Goal: Transaction & Acquisition: Purchase product/service

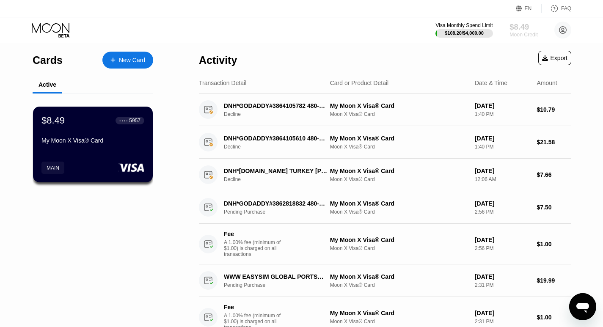
click at [523, 31] on div "$8.49" at bounding box center [523, 26] width 28 height 9
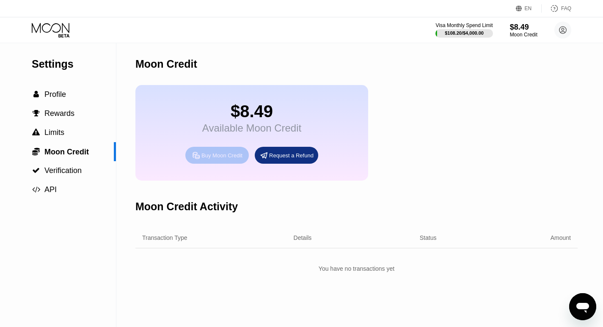
click at [211, 159] on div "Buy Moon Credit" at bounding box center [221, 155] width 41 height 7
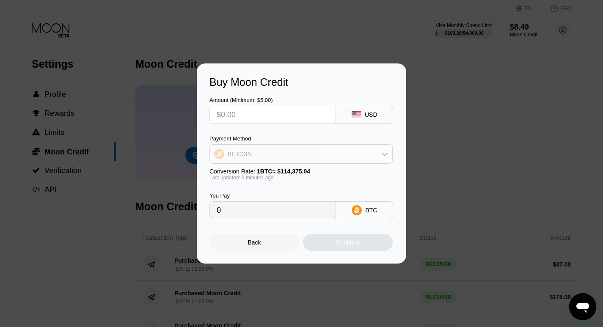
click at [273, 156] on div "BITCOIN" at bounding box center [301, 153] width 182 height 17
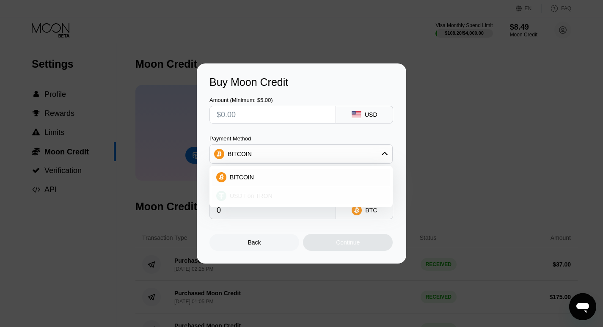
click at [251, 195] on span "USDT on TRON" at bounding box center [251, 195] width 43 height 7
type input "0.00"
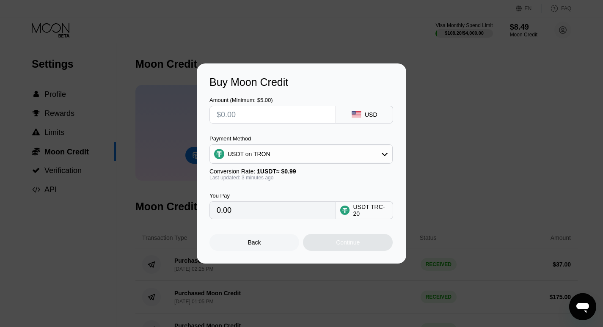
click at [246, 116] on input "text" at bounding box center [273, 114] width 112 height 17
type input "$3"
type input "3.03"
type input "$36"
type input "36.36"
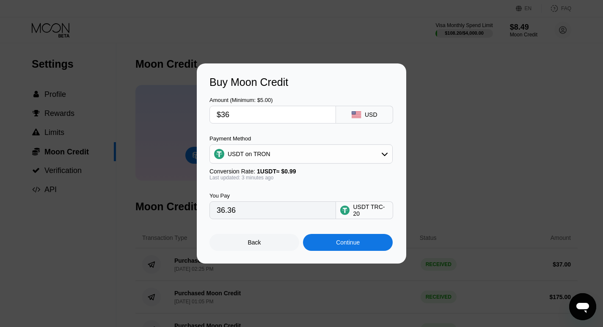
type input "$3"
type input "3.03"
type input "0.00"
type input "$4"
type input "4.04"
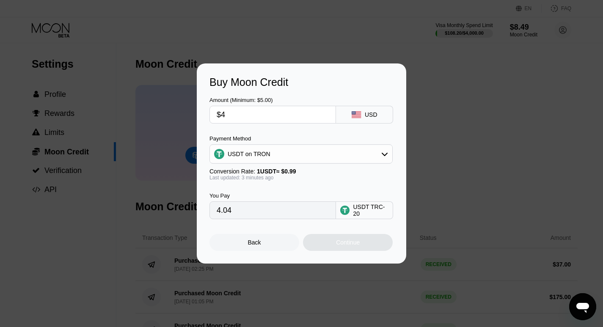
type input "$40"
type input "40.40"
type input "$4"
type input "4.04"
type input "$45"
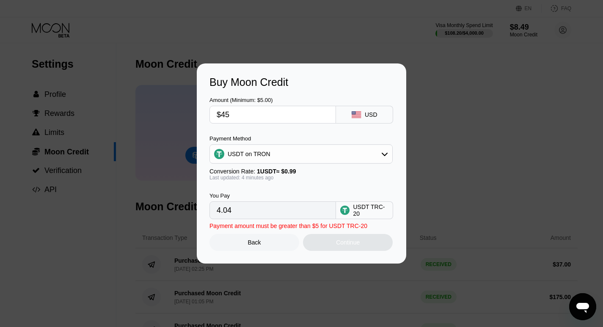
type input "45.45"
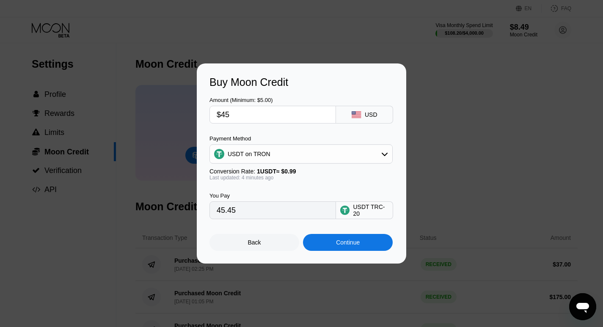
type input "$45"
click at [343, 242] on div "Continue" at bounding box center [348, 242] width 24 height 7
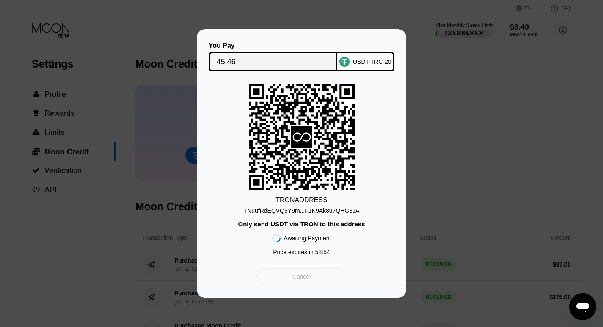
click at [299, 278] on div "Cancel" at bounding box center [301, 277] width 19 height 8
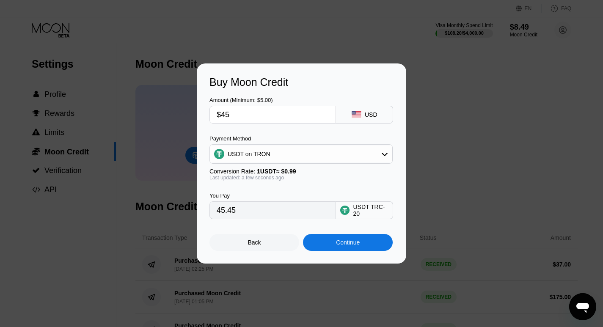
click at [255, 112] on input "$45" at bounding box center [273, 114] width 112 height 17
type input "$4"
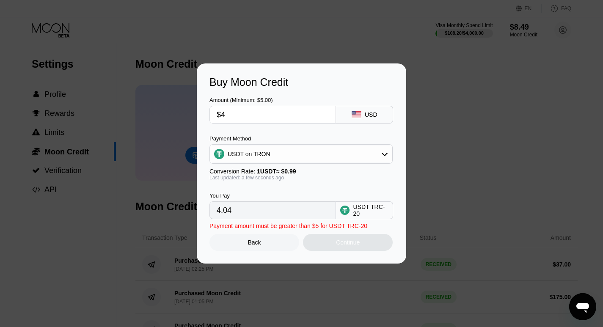
type input "4.04"
type input "0.00"
type input "$50"
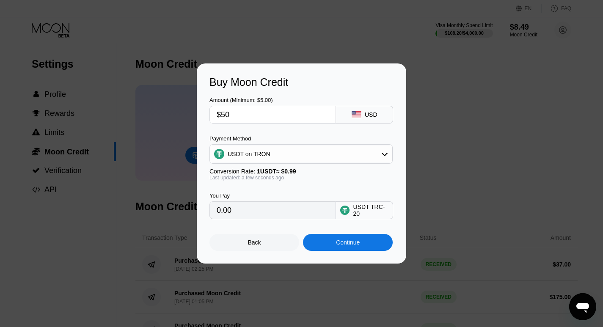
type input "50.51"
type input "$50"
click at [350, 242] on div "Continue" at bounding box center [348, 242] width 24 height 7
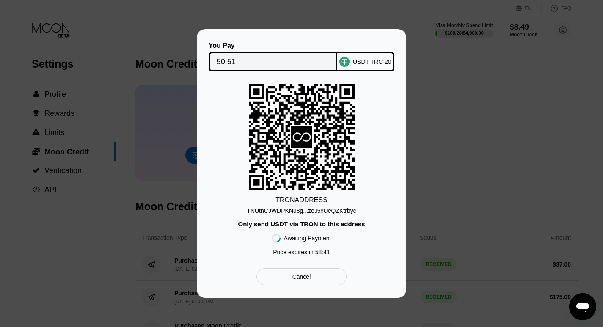
click at [463, 49] on div "You Pay 50.51 USDT TRC-20 TRON ADDRESS TNUtnCJWDPKNu8g...zeJ5xUeQZKtrbyc Only s…" at bounding box center [301, 163] width 603 height 269
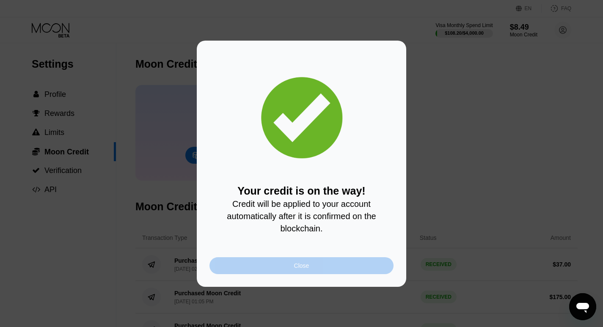
click at [307, 267] on div "Close" at bounding box center [301, 265] width 15 height 7
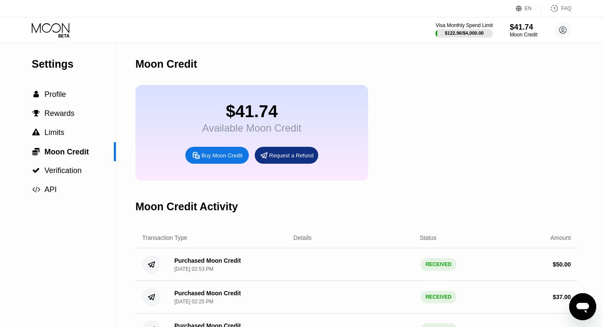
click at [64, 34] on icon at bounding box center [63, 35] width 11 height 3
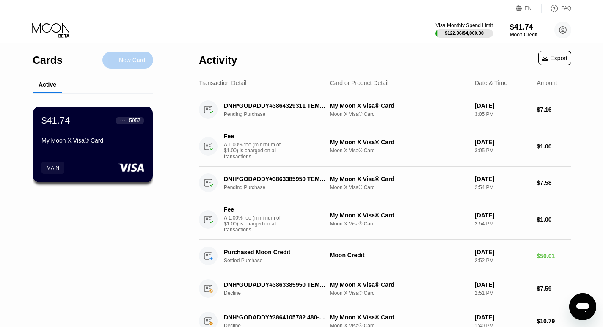
click at [132, 57] on div "New Card" at bounding box center [132, 60] width 26 height 7
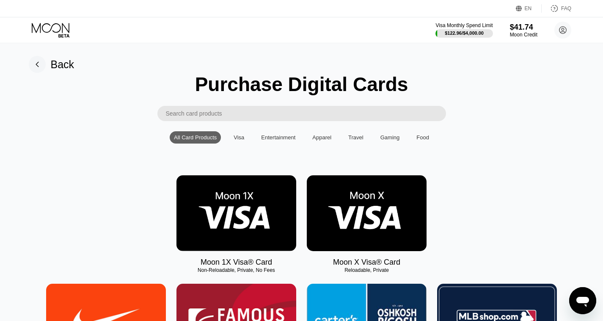
click at [365, 207] on img at bounding box center [367, 213] width 120 height 76
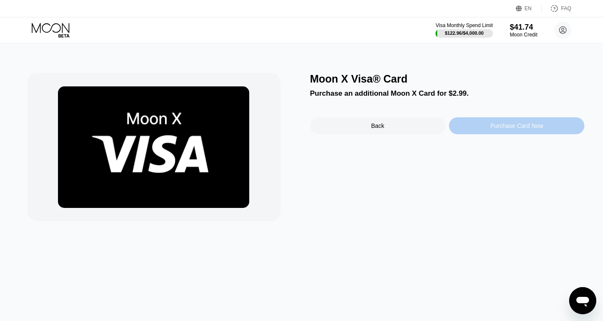
click at [518, 129] on div "Purchase Card Now" at bounding box center [516, 125] width 53 height 7
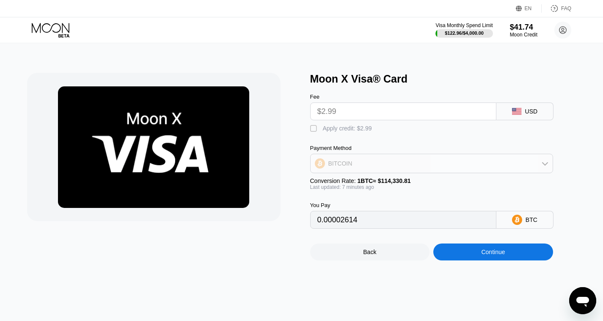
click at [398, 167] on div "BITCOIN" at bounding box center [431, 163] width 242 height 17
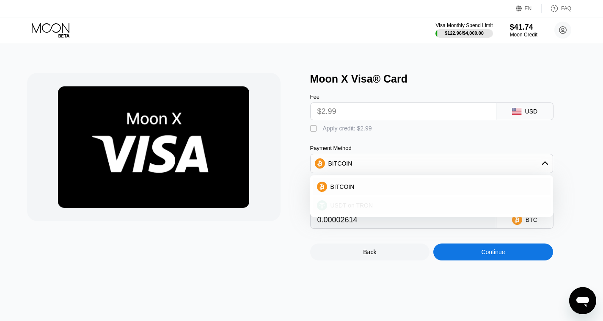
click at [351, 208] on span "USDT on TRON" at bounding box center [351, 205] width 43 height 7
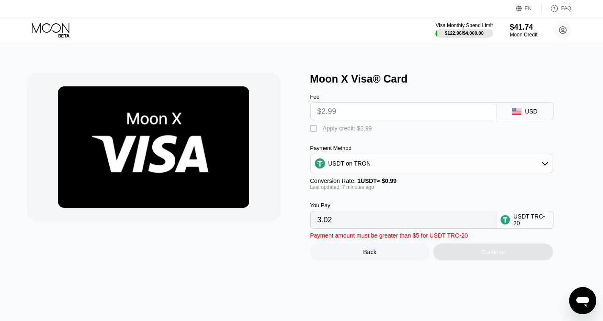
click at [335, 225] on input "3.02" at bounding box center [403, 219] width 172 height 17
click at [345, 118] on input "$2.99" at bounding box center [403, 111] width 172 height 17
click at [334, 227] on input "3.02" at bounding box center [403, 219] width 172 height 17
click at [310, 133] on div "" at bounding box center [314, 128] width 8 height 8
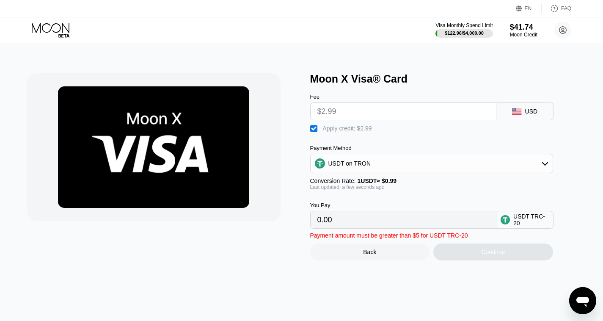
click at [339, 227] on input "0.00" at bounding box center [403, 219] width 172 height 17
click at [339, 114] on input "$2.99" at bounding box center [403, 111] width 172 height 17
click at [335, 227] on input "0.00" at bounding box center [403, 219] width 172 height 17
click at [339, 112] on input "$2.99" at bounding box center [403, 111] width 172 height 17
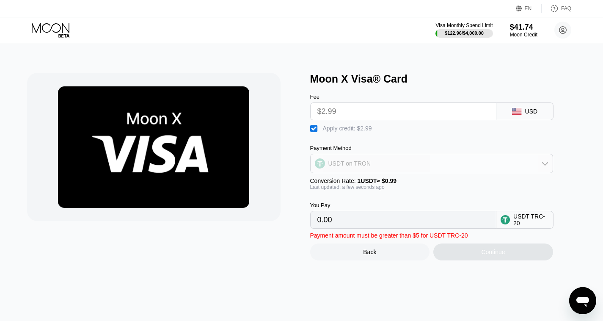
click at [363, 167] on div "USDT on TRON" at bounding box center [349, 163] width 43 height 7
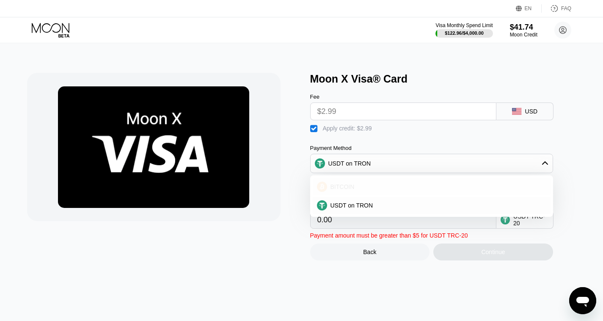
click at [353, 186] on div "BITCOIN" at bounding box center [432, 186] width 238 height 17
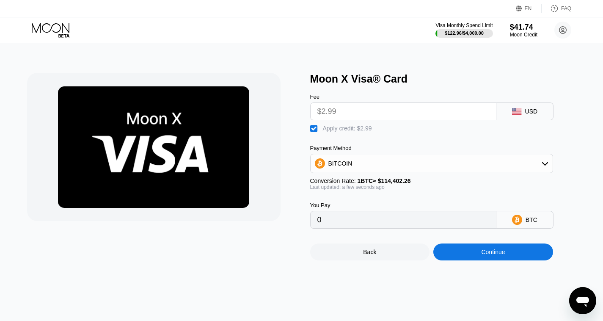
click at [343, 113] on input "$2.99" at bounding box center [403, 111] width 172 height 17
click at [333, 226] on input "0" at bounding box center [403, 219] width 172 height 17
click at [333, 167] on div "BITCOIN" at bounding box center [340, 163] width 24 height 7
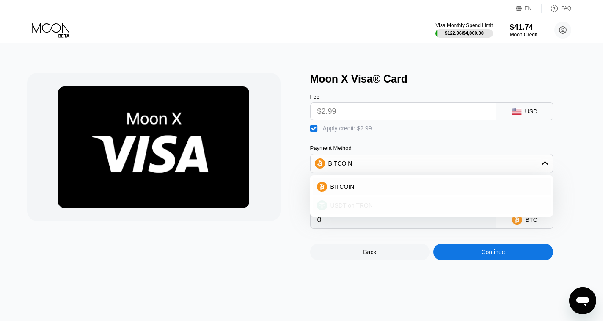
click at [341, 208] on span "USDT on TRON" at bounding box center [351, 205] width 43 height 7
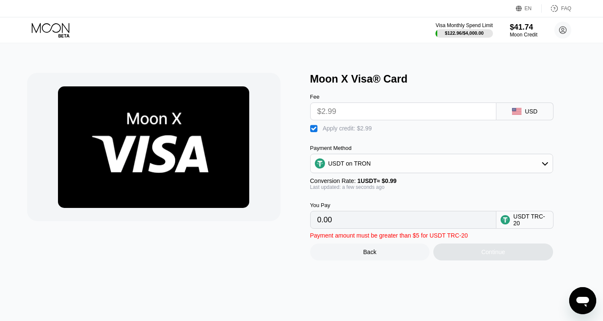
click at [315, 133] on div "" at bounding box center [314, 128] width 8 height 8
click at [314, 132] on div "" at bounding box center [314, 128] width 8 height 8
type input "0.00"
click at [344, 224] on input "3.02" at bounding box center [403, 219] width 172 height 17
click at [356, 115] on input "$2.99" at bounding box center [403, 111] width 172 height 17
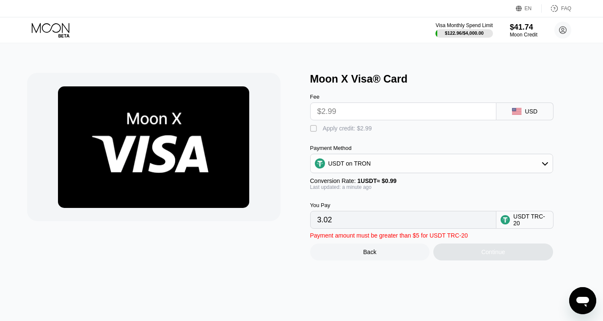
click at [356, 115] on input "$2.99" at bounding box center [403, 111] width 172 height 17
click at [529, 25] on div "$41.74" at bounding box center [523, 26] width 28 height 9
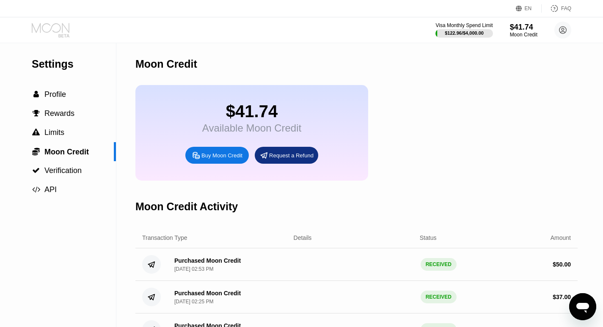
click at [54, 34] on icon at bounding box center [51, 30] width 39 height 15
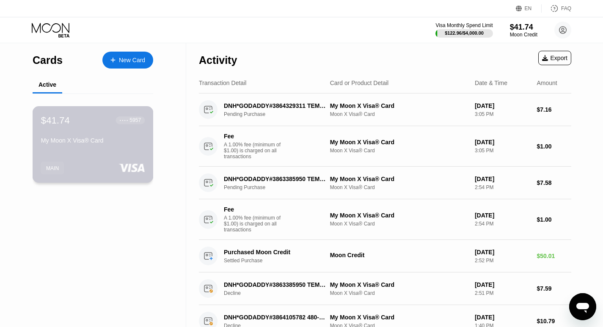
click at [79, 151] on div "$41.74 ● ● ● ● 5957 My Moon X Visa® Card MAIN" at bounding box center [93, 144] width 121 height 77
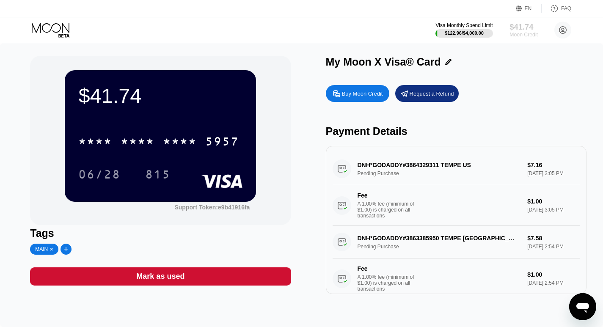
click at [516, 24] on div "$41.74" at bounding box center [523, 26] width 28 height 9
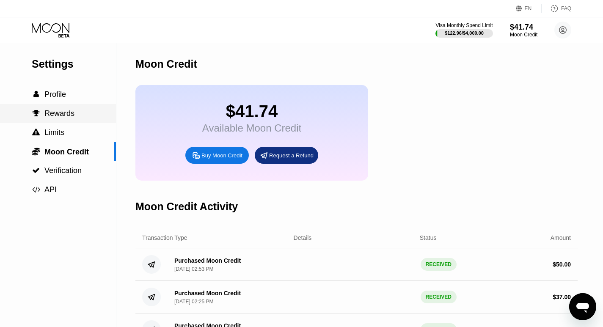
click at [53, 115] on span "Rewards" at bounding box center [59, 113] width 30 height 8
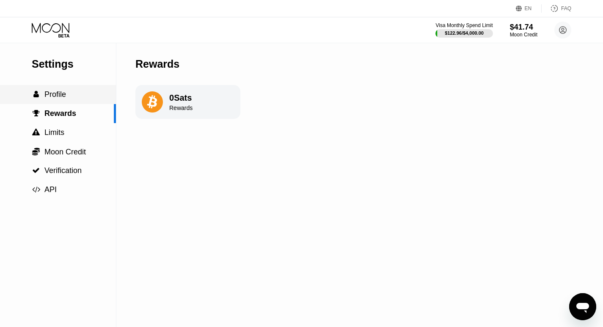
click at [55, 99] on span "Profile" at bounding box center [55, 94] width 22 height 8
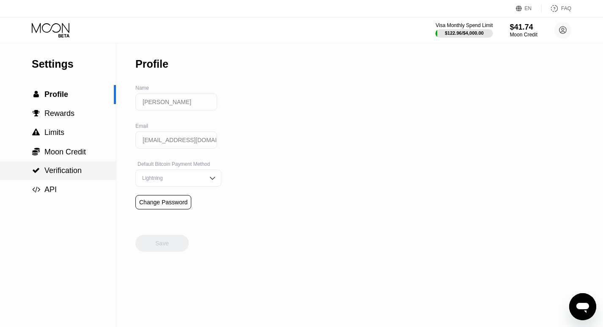
click at [56, 168] on span "Verification" at bounding box center [62, 170] width 37 height 8
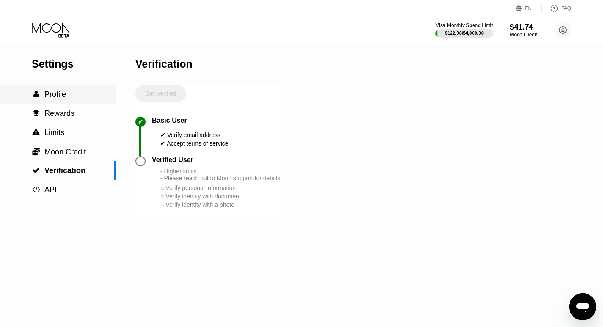
click at [54, 94] on span "Profile" at bounding box center [55, 94] width 22 height 8
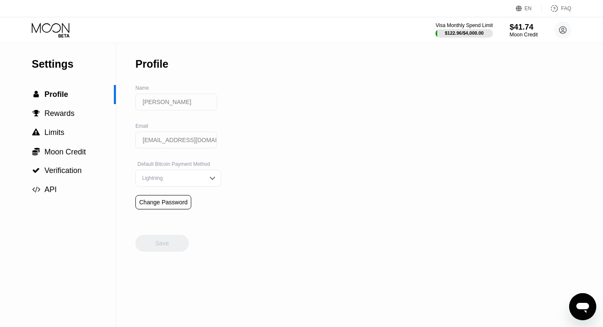
click at [521, 34] on div "Moon Credit" at bounding box center [523, 35] width 28 height 6
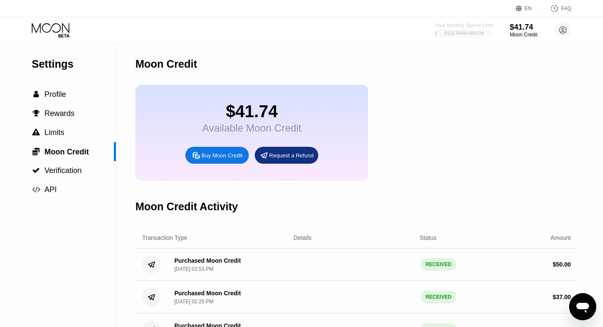
click at [472, 30] on div at bounding box center [464, 33] width 58 height 8
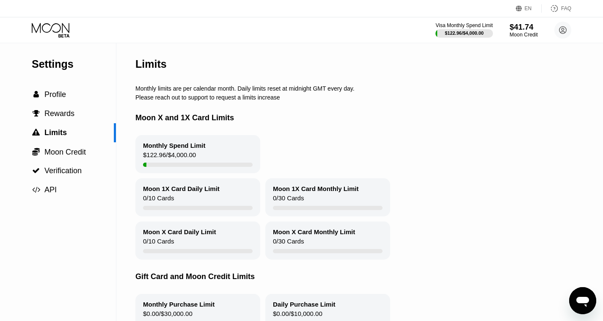
click at [522, 35] on div "Moon Credit" at bounding box center [523, 35] width 28 height 6
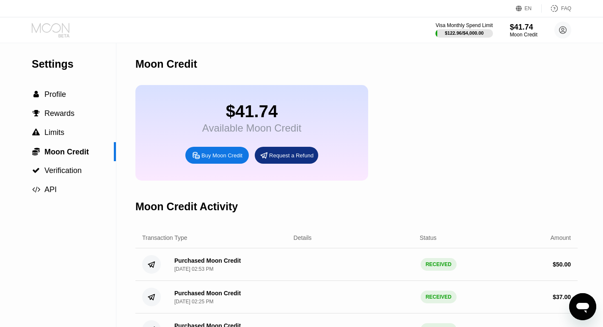
click at [55, 24] on icon at bounding box center [51, 28] width 38 height 10
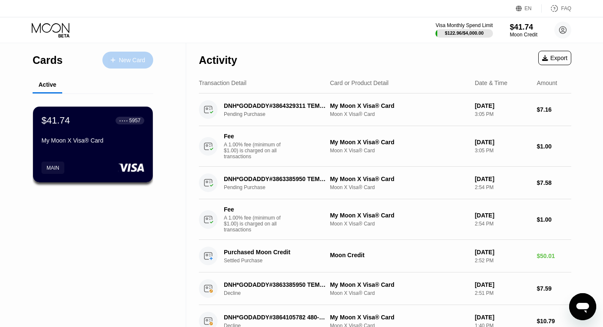
click at [139, 57] on div "New Card" at bounding box center [132, 60] width 26 height 7
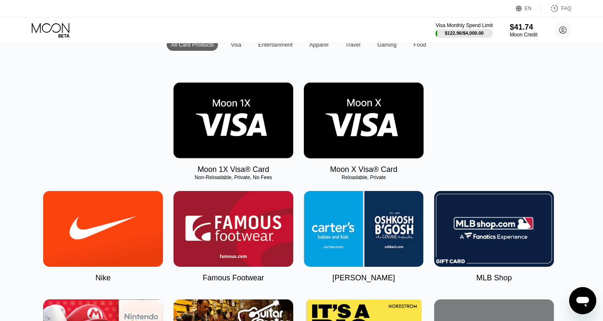
scroll to position [0, 3]
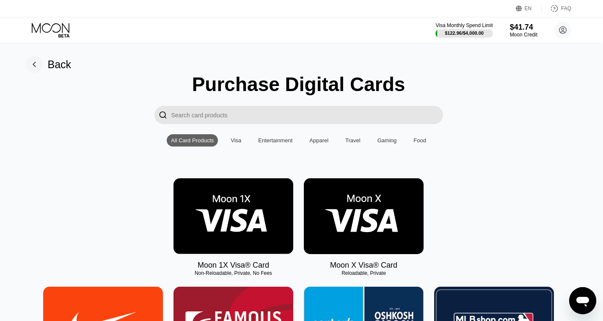
click at [258, 118] on input "Search card products" at bounding box center [306, 115] width 271 height 18
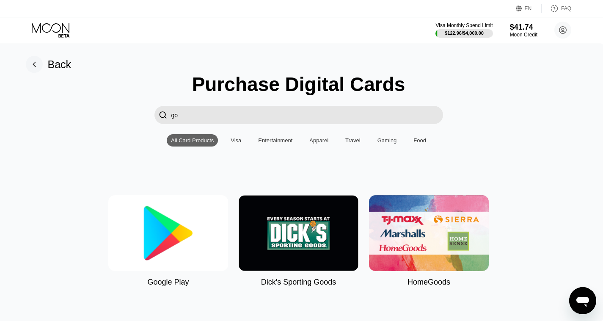
type input "g"
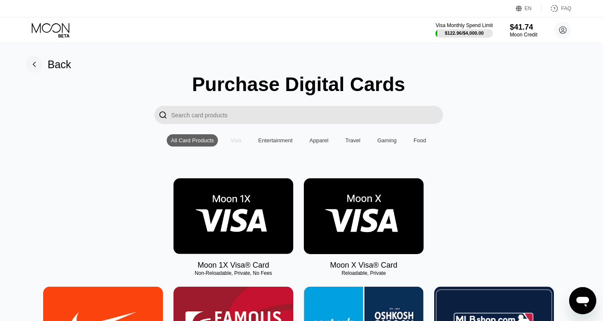
click at [234, 143] on div "Visa" at bounding box center [235, 140] width 11 height 6
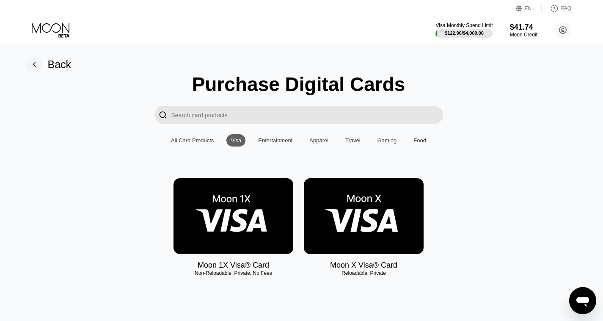
click at [279, 143] on div "Entertainment" at bounding box center [275, 140] width 34 height 6
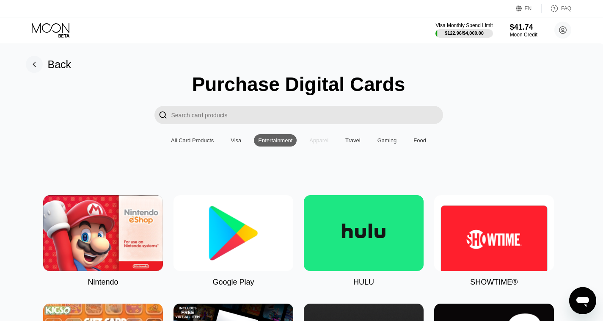
click at [313, 143] on div "Apparel" at bounding box center [318, 140] width 19 height 6
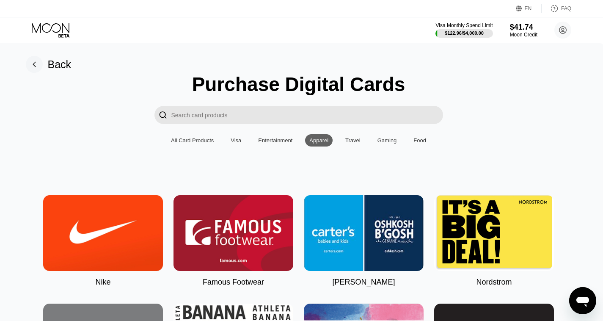
scroll to position [110, 3]
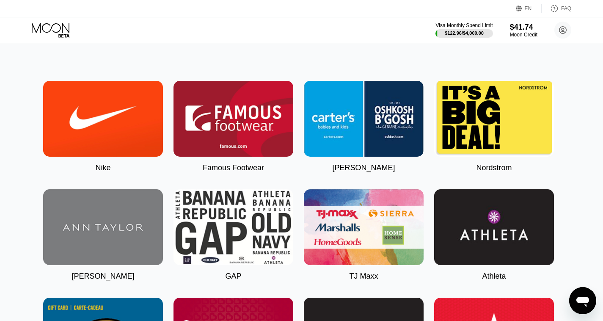
scroll to position [0, 3]
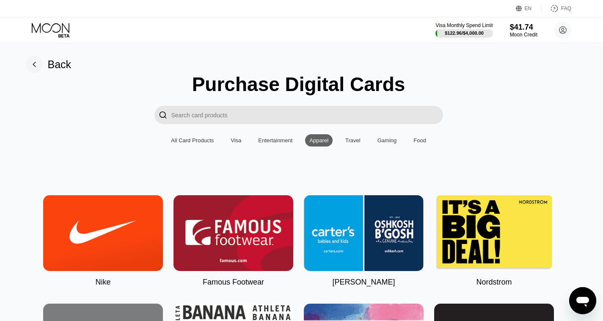
click at [354, 143] on div "Travel" at bounding box center [352, 140] width 15 height 6
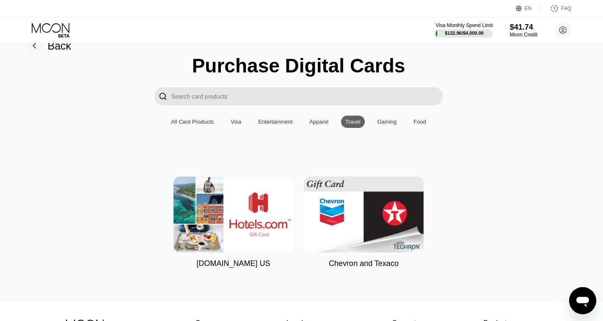
scroll to position [18, 3]
click at [383, 125] on div "Gaming" at bounding box center [386, 122] width 19 height 6
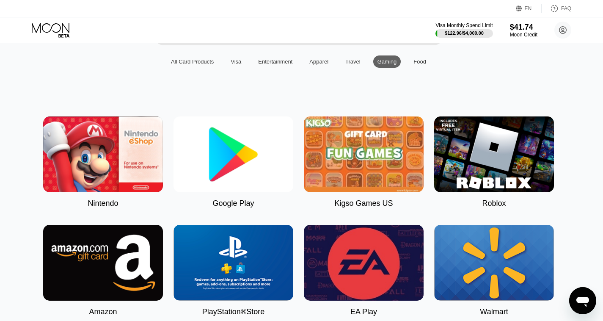
scroll to position [0, 3]
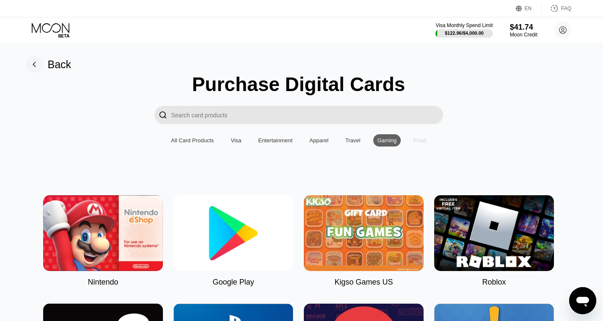
click at [420, 143] on div "Food" at bounding box center [419, 140] width 13 height 6
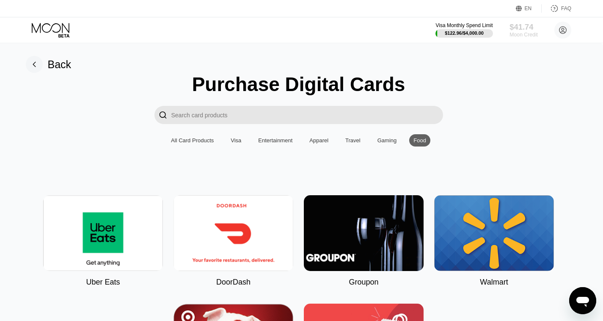
click at [522, 25] on div "$41.74" at bounding box center [523, 26] width 28 height 9
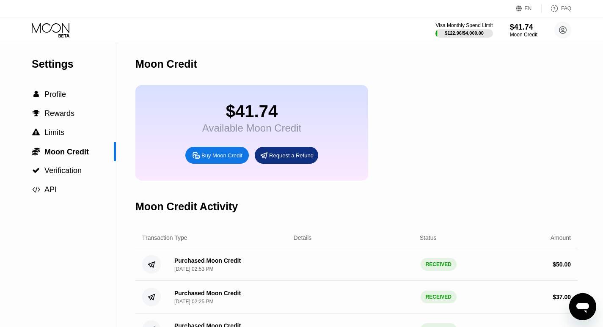
click at [48, 21] on div "Visa Monthly Spend Limit $122.96 / $4,000.00 $41.74 Moon Credit Michel Mardi mi…" at bounding box center [301, 29] width 603 height 25
click at [58, 34] on icon at bounding box center [51, 30] width 39 height 15
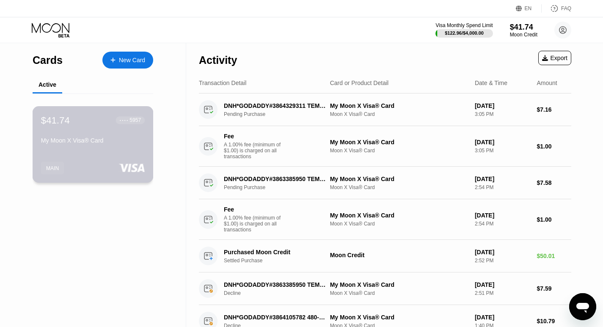
click at [118, 136] on div "$41.74 ● ● ● ● 5957 My Moon X Visa® Card" at bounding box center [93, 131] width 104 height 33
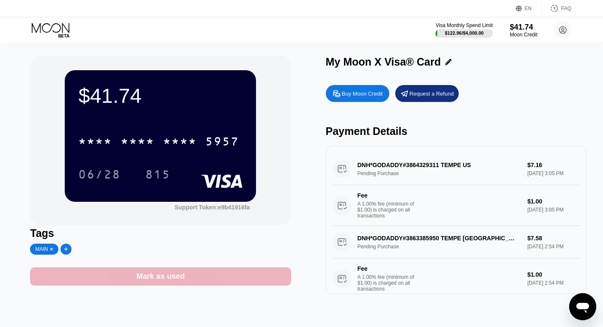
click at [151, 280] on div "Mark as used" at bounding box center [160, 276] width 48 height 10
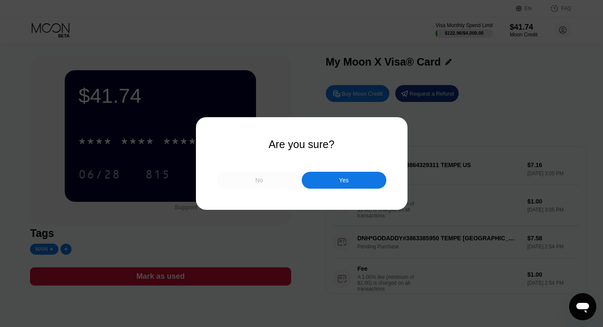
click at [257, 179] on div "No" at bounding box center [259, 180] width 8 height 8
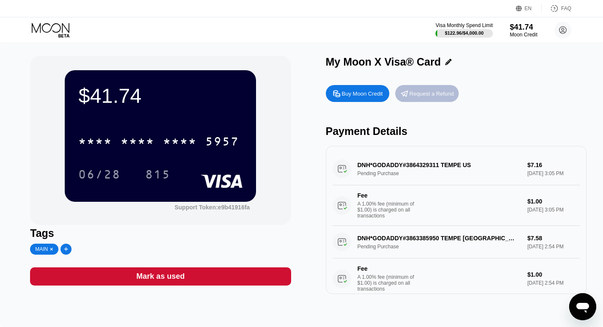
click at [428, 94] on div "Request a Refund" at bounding box center [431, 93] width 44 height 7
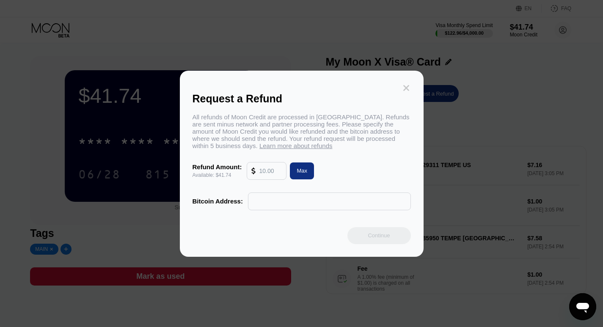
click at [406, 83] on icon at bounding box center [405, 87] width 9 height 9
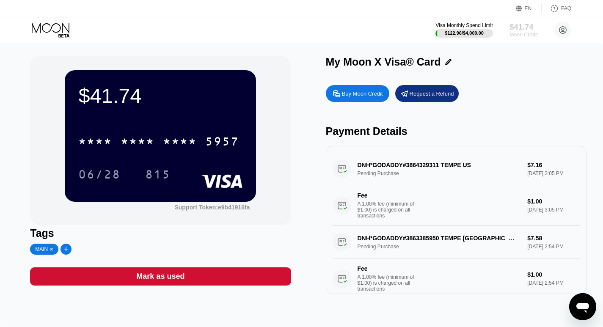
click at [522, 30] on div "$41.74" at bounding box center [523, 26] width 28 height 9
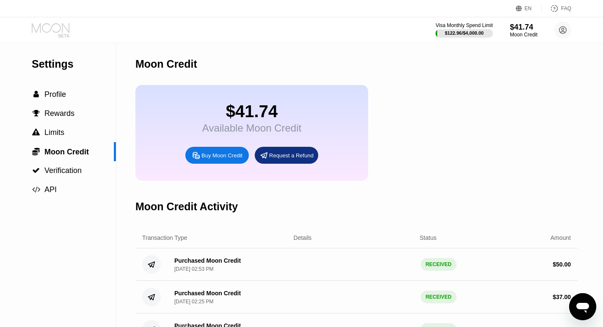
click at [49, 24] on icon at bounding box center [51, 28] width 38 height 10
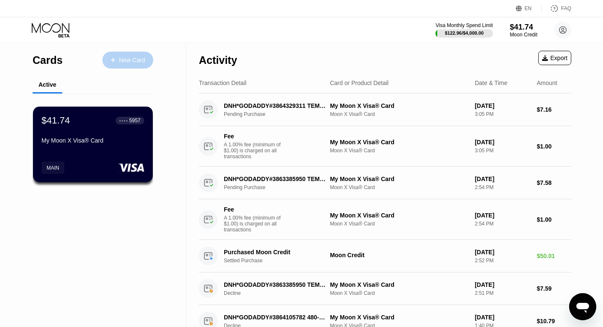
click at [122, 55] on div "New Card" at bounding box center [127, 60] width 51 height 17
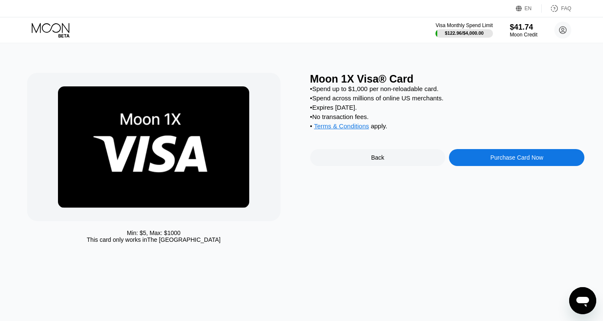
click at [498, 161] on div "Purchase Card Now" at bounding box center [516, 157] width 53 height 7
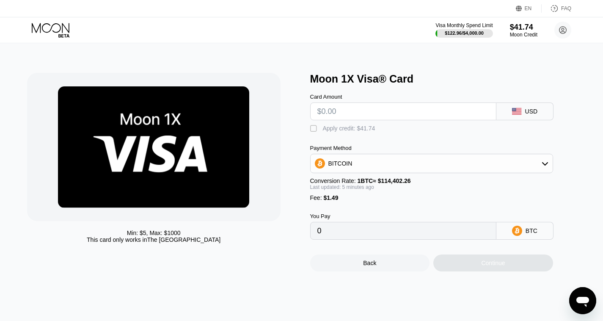
click at [314, 131] on div "" at bounding box center [314, 128] width 8 height 8
click at [314, 131] on div "" at bounding box center [314, 128] width 8 height 8
click at [309, 128] on div "Min: $ 5 , Max: $ 1000 This card only works in The United States Moon 1X Visa® …" at bounding box center [301, 172] width 549 height 198
click at [315, 133] on div "" at bounding box center [314, 128] width 8 height 8
click at [314, 133] on div "" at bounding box center [314, 128] width 8 height 8
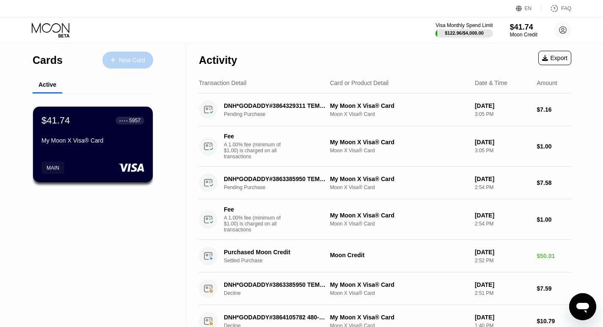
click at [118, 55] on div "New Card" at bounding box center [127, 60] width 51 height 17
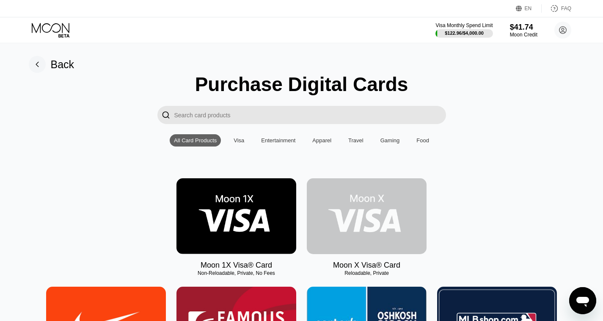
click at [395, 218] on img at bounding box center [367, 216] width 120 height 76
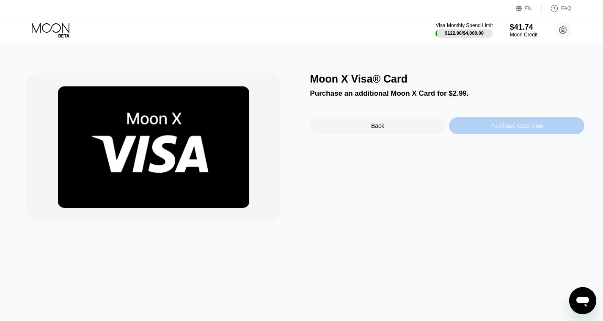
click at [491, 134] on div "Purchase Card Now" at bounding box center [516, 125] width 135 height 17
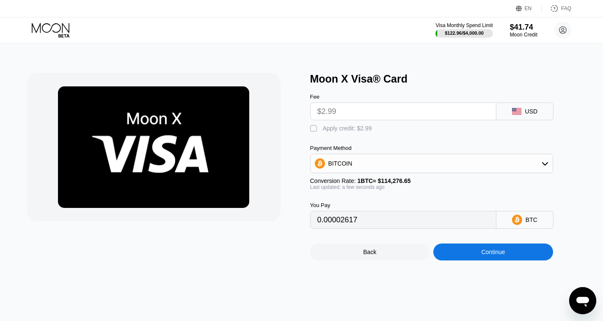
click at [491, 133] on div " Apply credit: $2.99" at bounding box center [445, 126] width 271 height 13
click at [312, 132] on div "" at bounding box center [314, 128] width 8 height 8
type input "0"
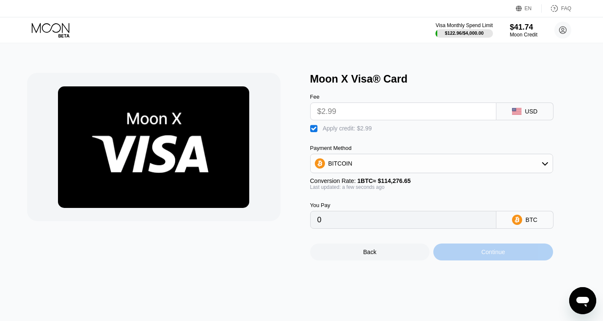
click at [491, 255] on div "Continue" at bounding box center [493, 251] width 24 height 7
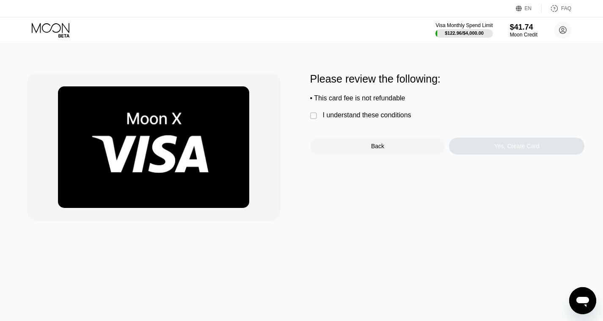
click at [316, 120] on div "" at bounding box center [314, 116] width 8 height 8
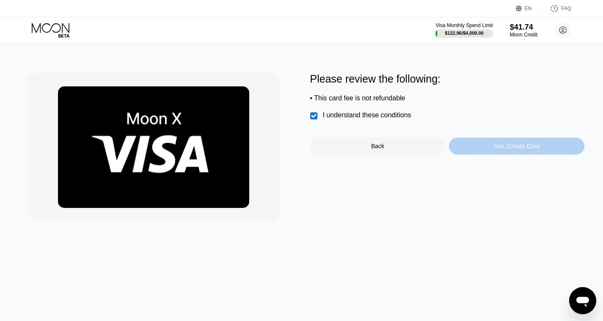
click at [504, 154] on div "Yes, Create Card" at bounding box center [516, 145] width 135 height 17
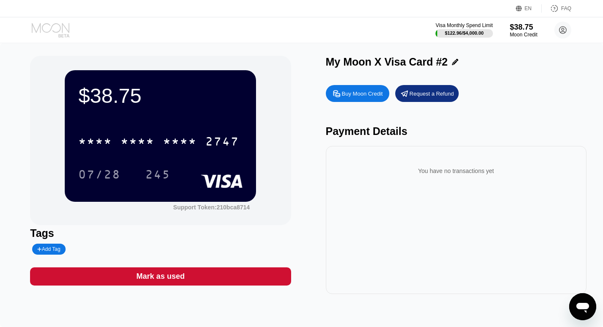
click at [55, 33] on icon at bounding box center [51, 30] width 39 height 15
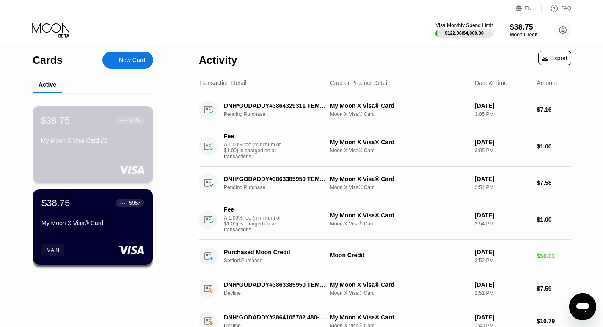
click at [96, 163] on div "$38.75 ● ● ● ● 2747 My Moon X Visa Card #2" at bounding box center [93, 144] width 121 height 77
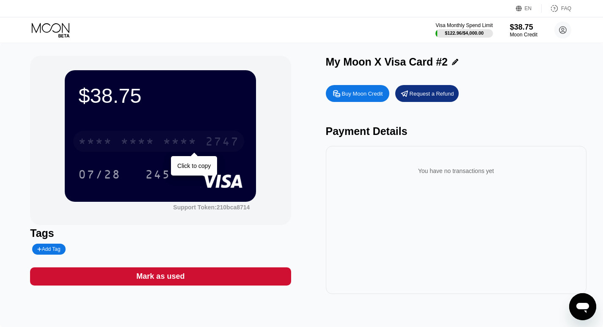
click at [216, 137] on div "2747" at bounding box center [222, 143] width 34 height 14
